Goal: Navigation & Orientation: Understand site structure

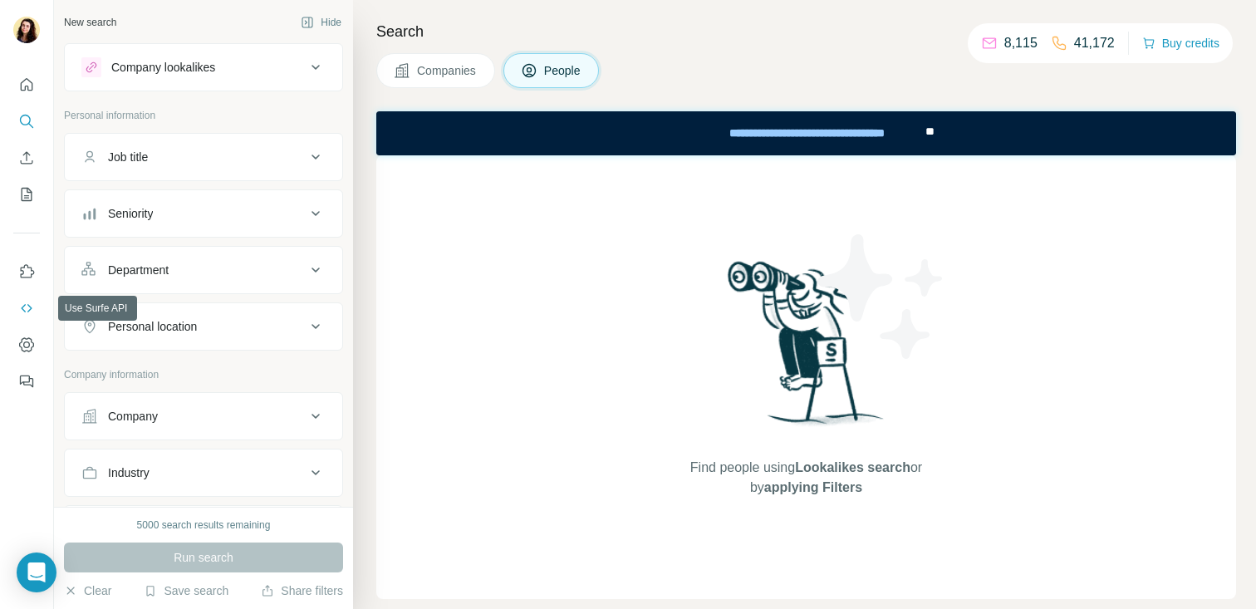
click at [23, 306] on icon "Use Surfe API" at bounding box center [26, 308] width 17 height 17
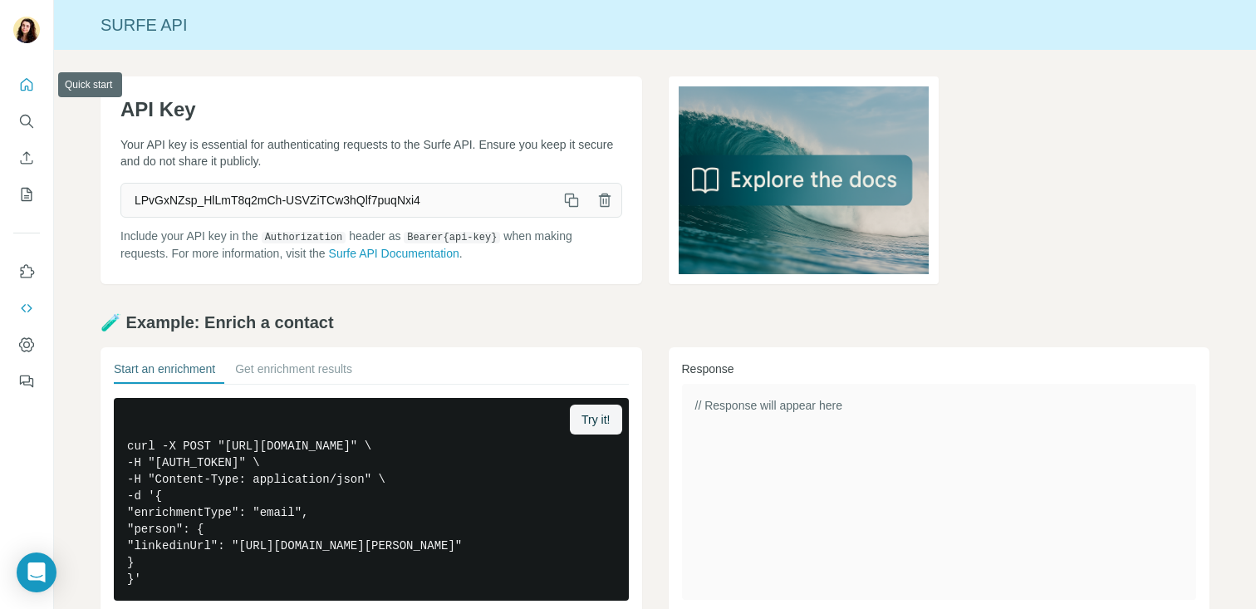
click at [30, 81] on icon "Quick start" at bounding box center [27, 84] width 12 height 12
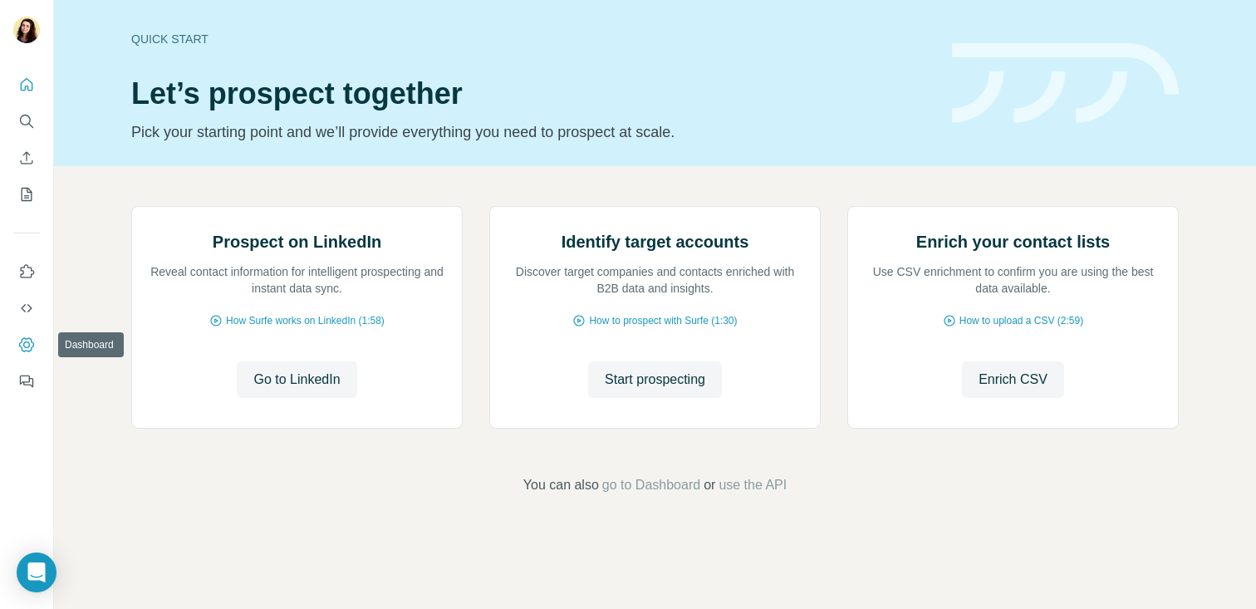
click at [30, 311] on icon "Use Surfe API" at bounding box center [26, 308] width 17 height 17
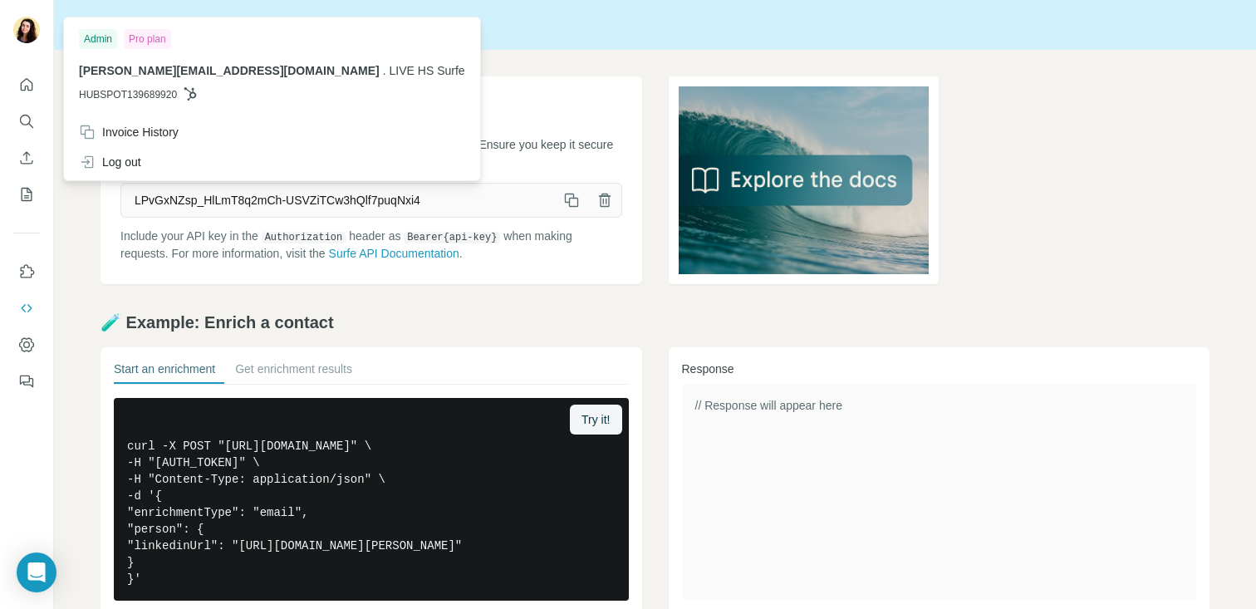
click at [27, 36] on img at bounding box center [26, 30] width 27 height 27
click at [390, 72] on span "LIVE HS Surfe" at bounding box center [428, 70] width 76 height 13
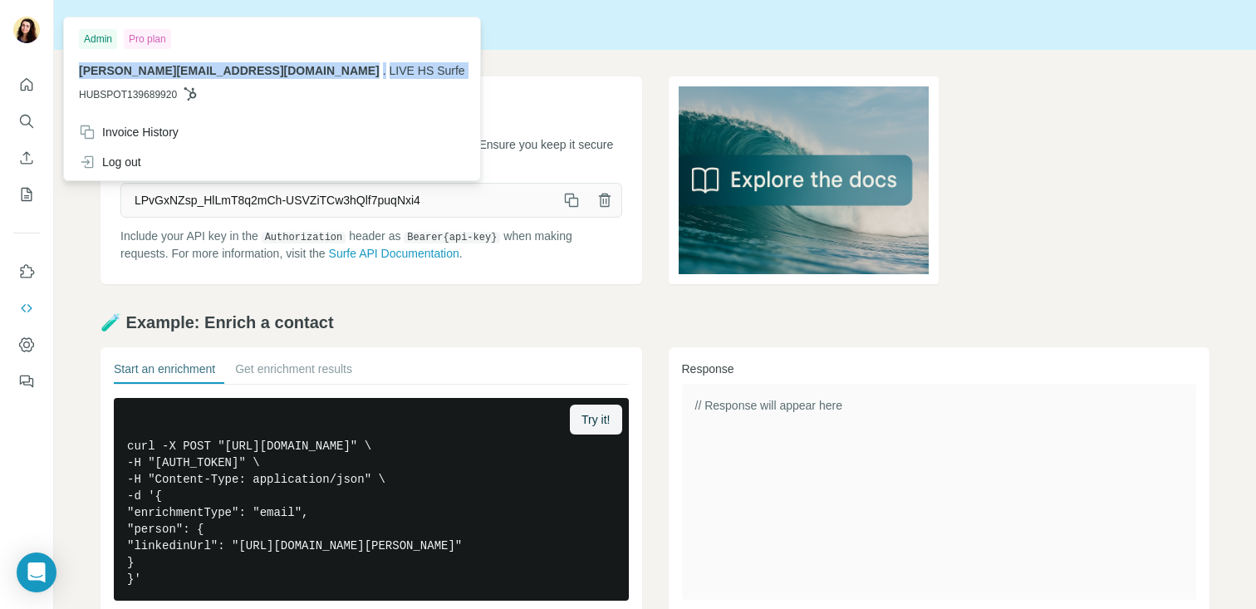
click at [390, 72] on span "LIVE HS Surfe" at bounding box center [428, 70] width 76 height 13
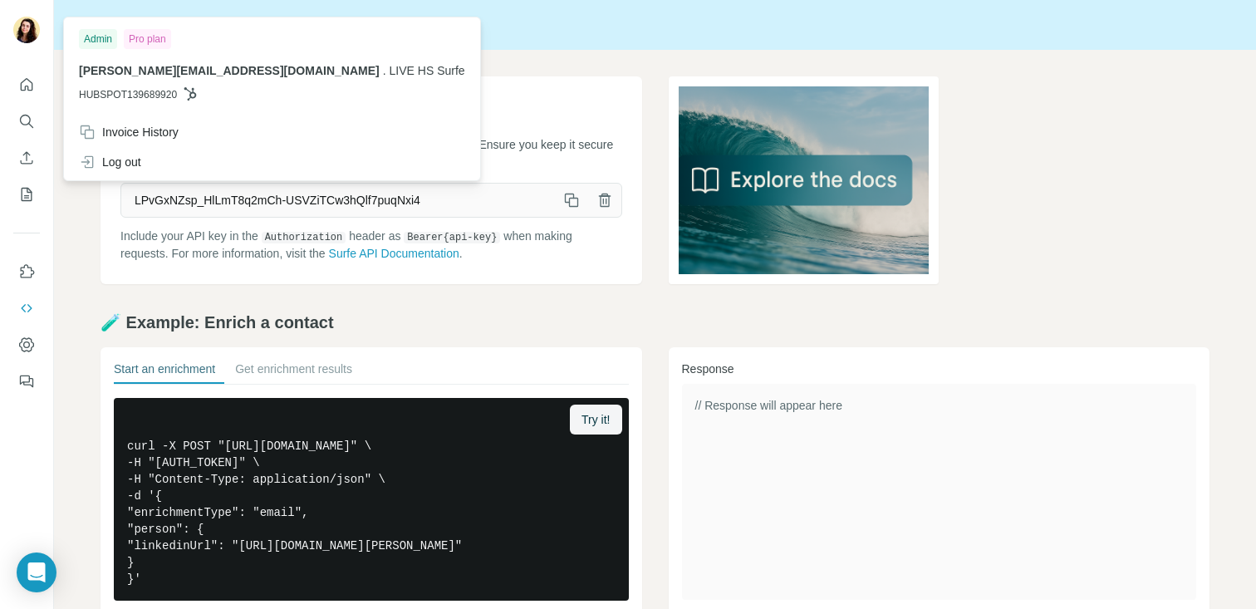
click at [456, 209] on span "LPvGxNZsp_HlLmT8q2mCh-USVZiTCw3hQlf7puqNxi4" at bounding box center [338, 200] width 434 height 30
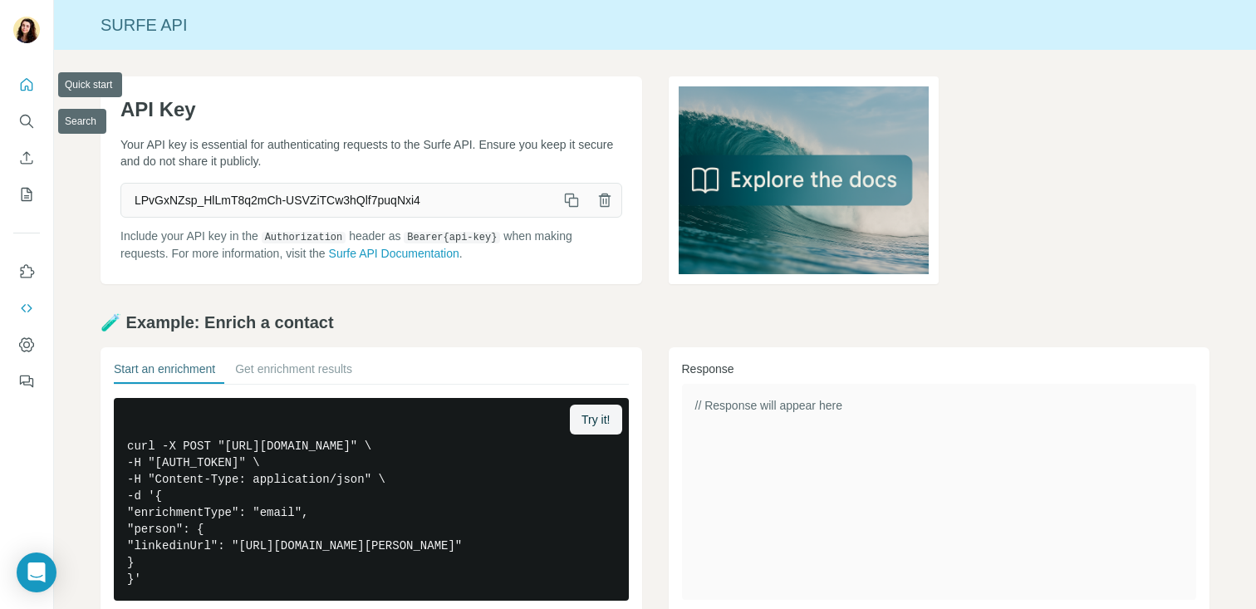
click at [22, 91] on icon "Quick start" at bounding box center [26, 84] width 17 height 17
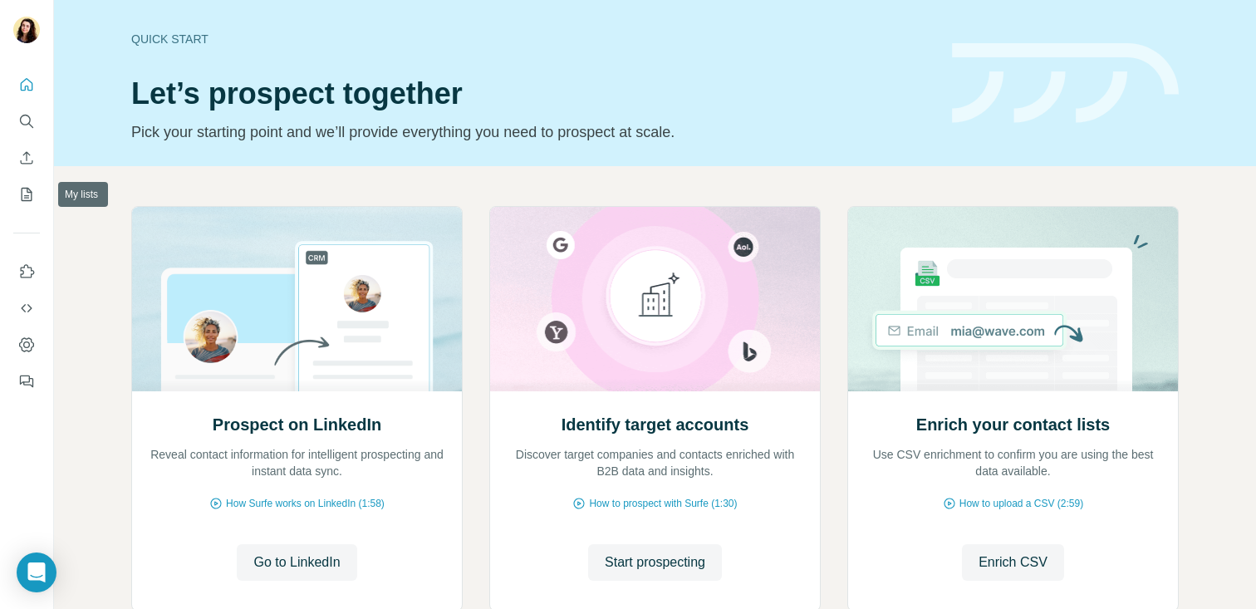
click at [22, 213] on div at bounding box center [26, 228] width 53 height 336
click at [22, 208] on button "My lists" at bounding box center [26, 194] width 27 height 30
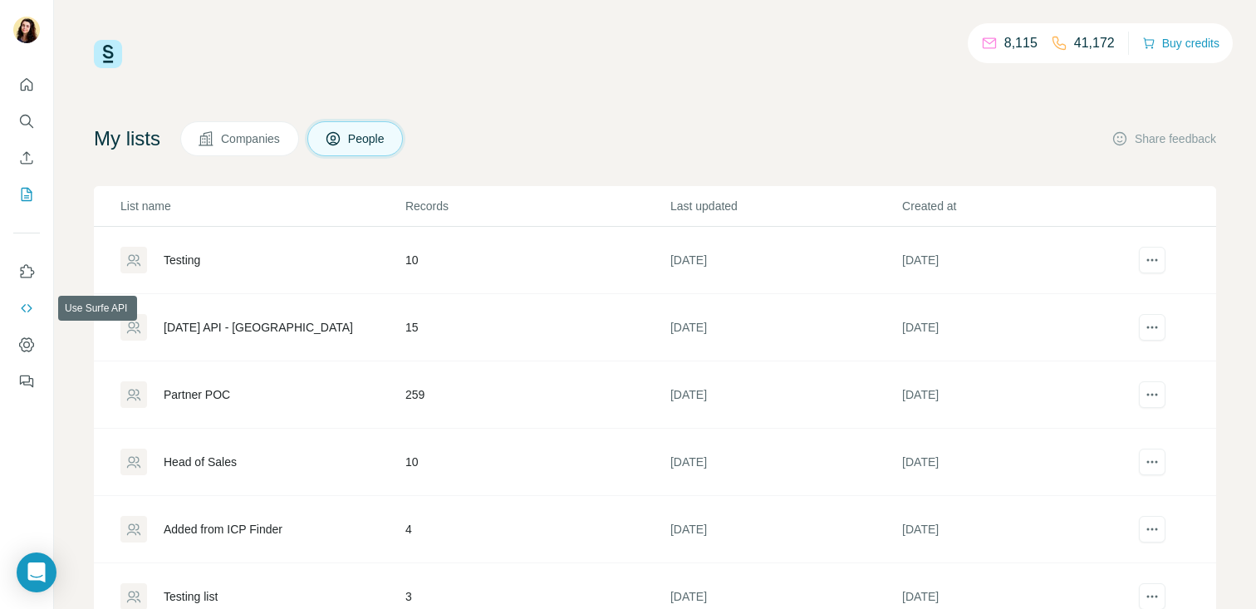
click at [29, 311] on icon "Use Surfe API" at bounding box center [26, 308] width 17 height 17
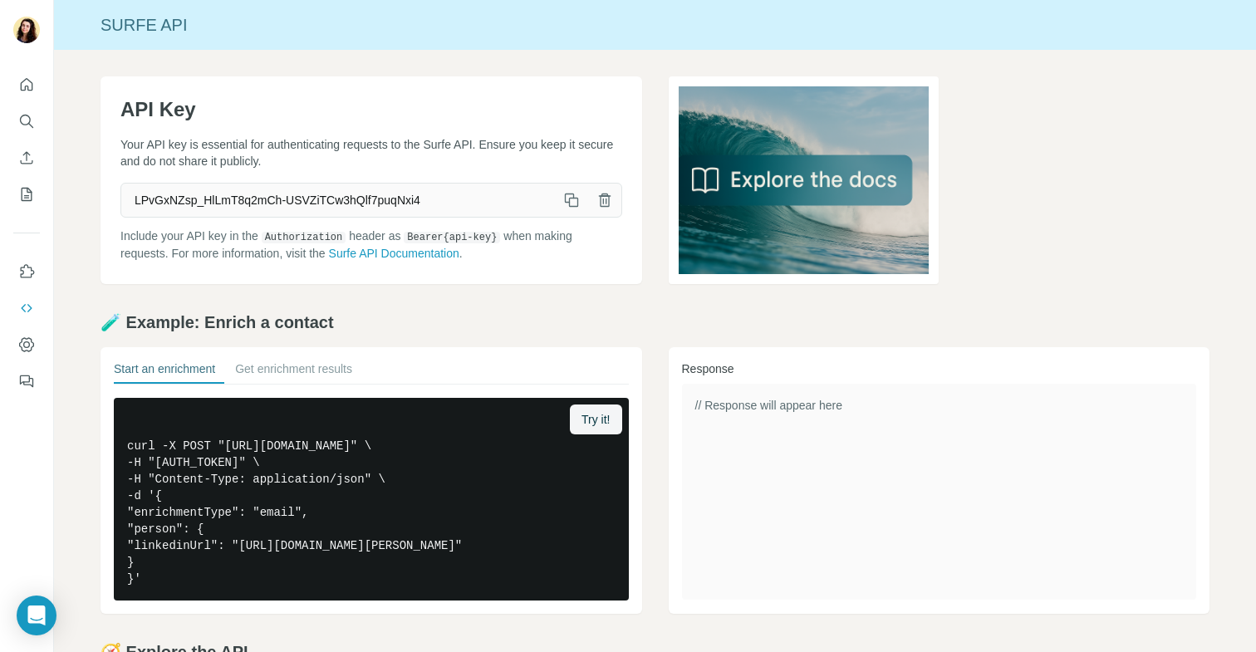
click at [25, 81] on icon "Quick start" at bounding box center [26, 84] width 17 height 17
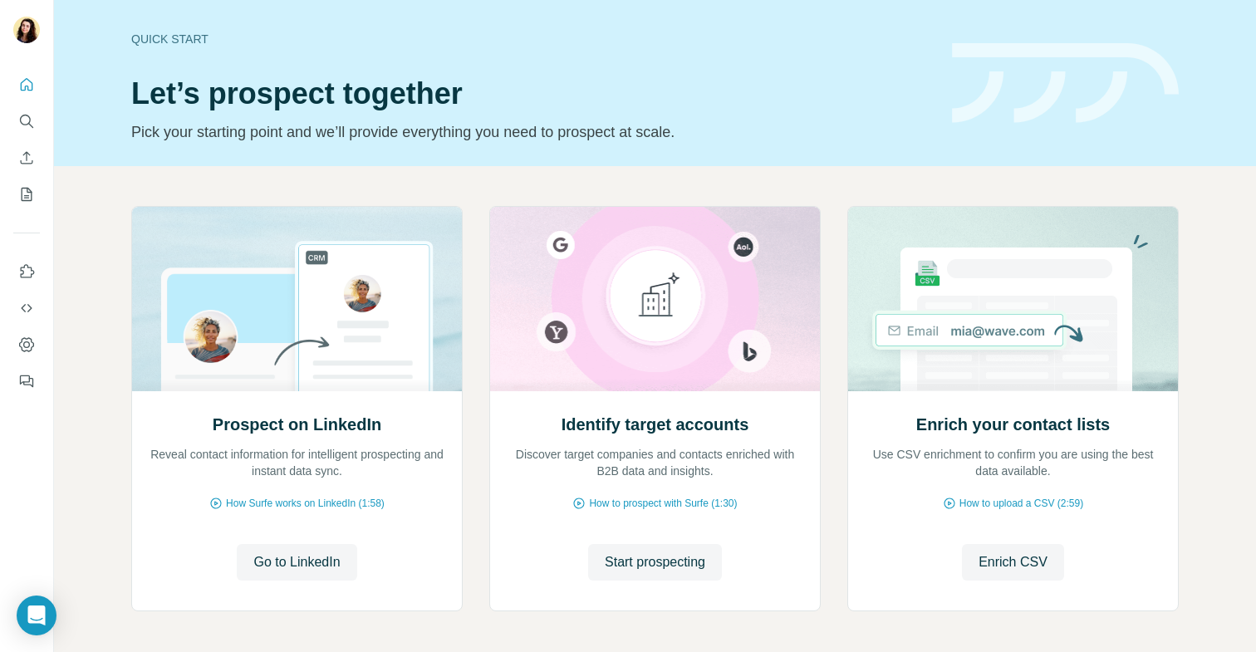
click at [12, 115] on div at bounding box center [26, 228] width 53 height 336
click at [23, 116] on icon "Search" at bounding box center [26, 121] width 17 height 17
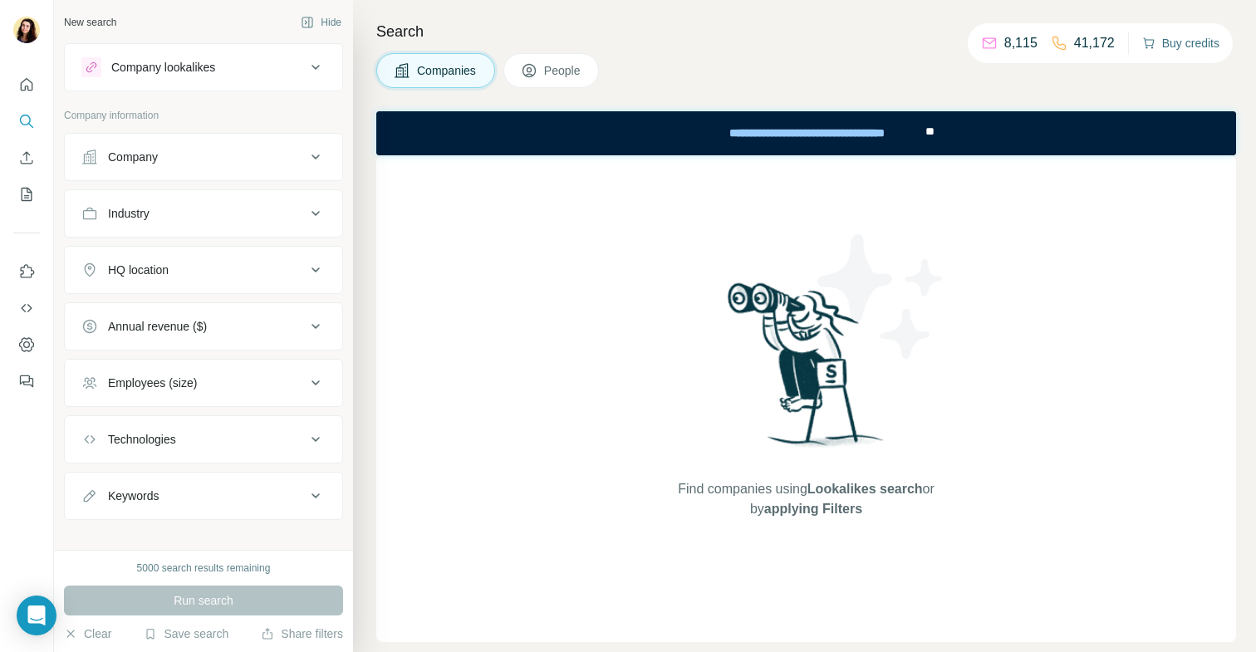
click at [1175, 51] on button "Buy credits" at bounding box center [1180, 43] width 77 height 23
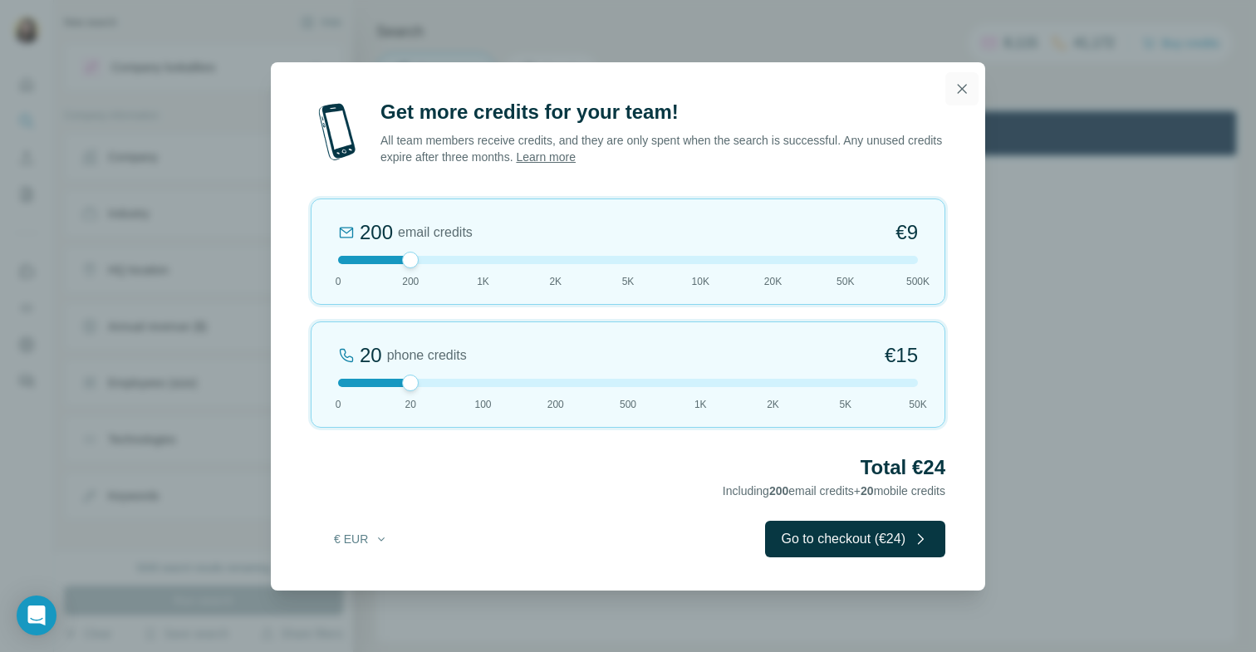
click at [956, 91] on icon "button" at bounding box center [962, 89] width 17 height 17
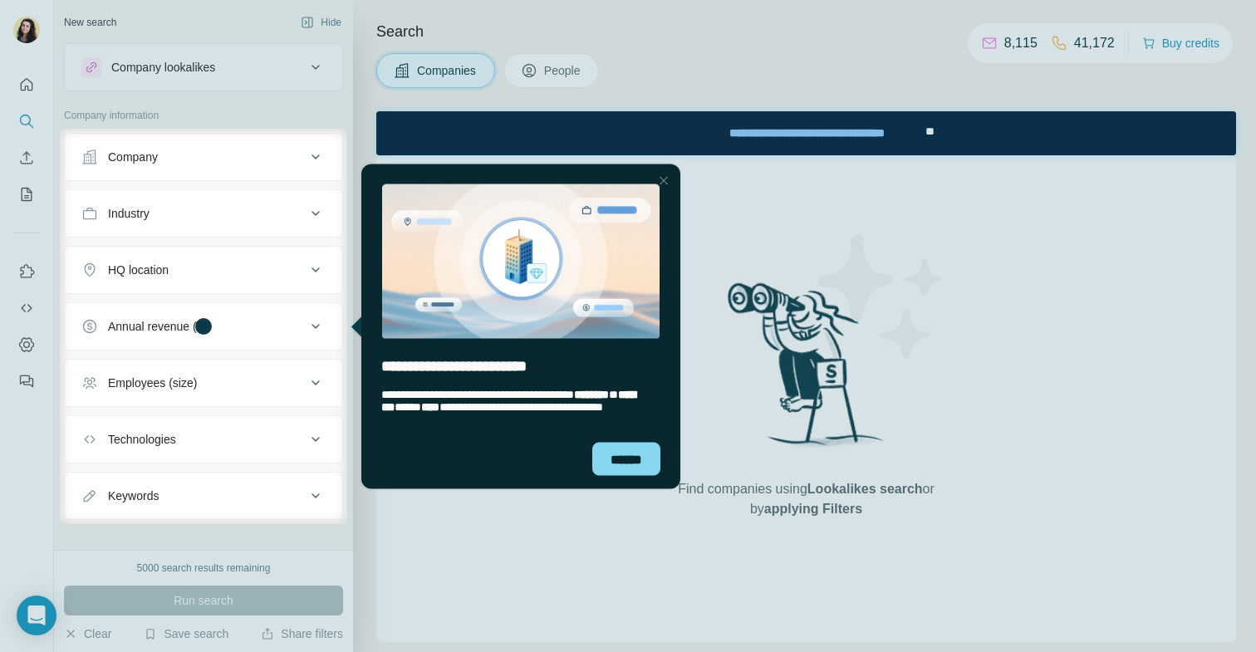
click at [660, 179] on div at bounding box center [664, 180] width 20 height 20
